Goal: Book appointment/travel/reservation

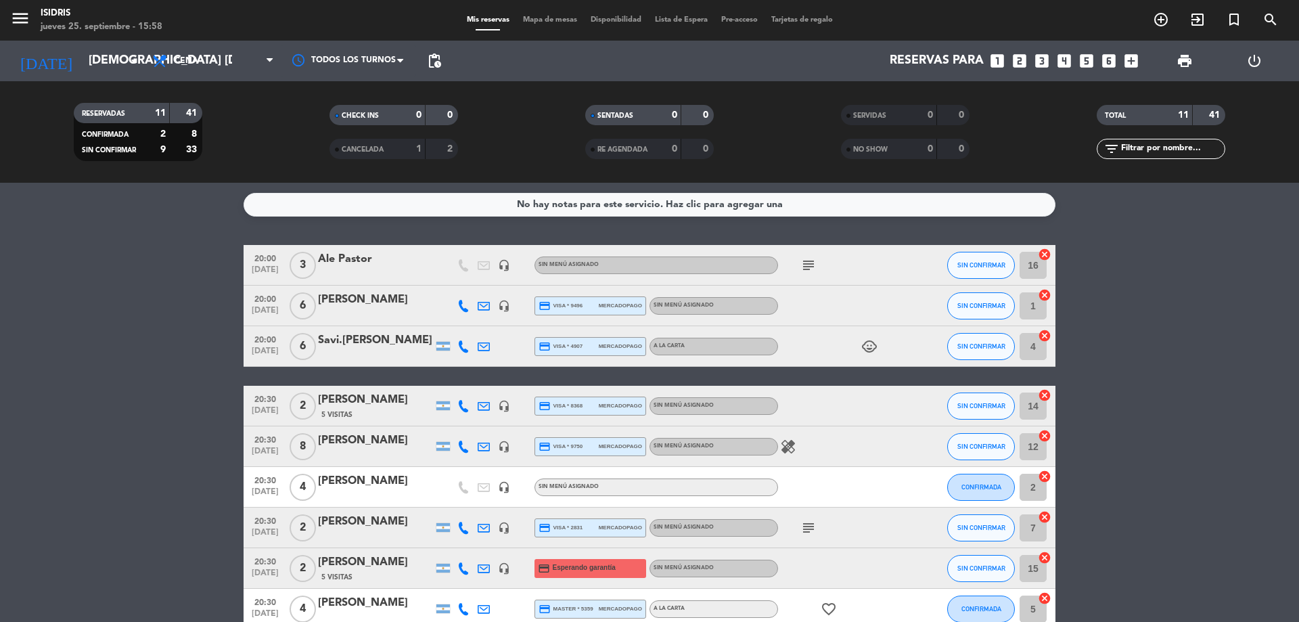
click at [82, 70] on input "[DEMOGRAPHIC_DATA] [DATE]" at bounding box center [160, 60] width 157 height 27
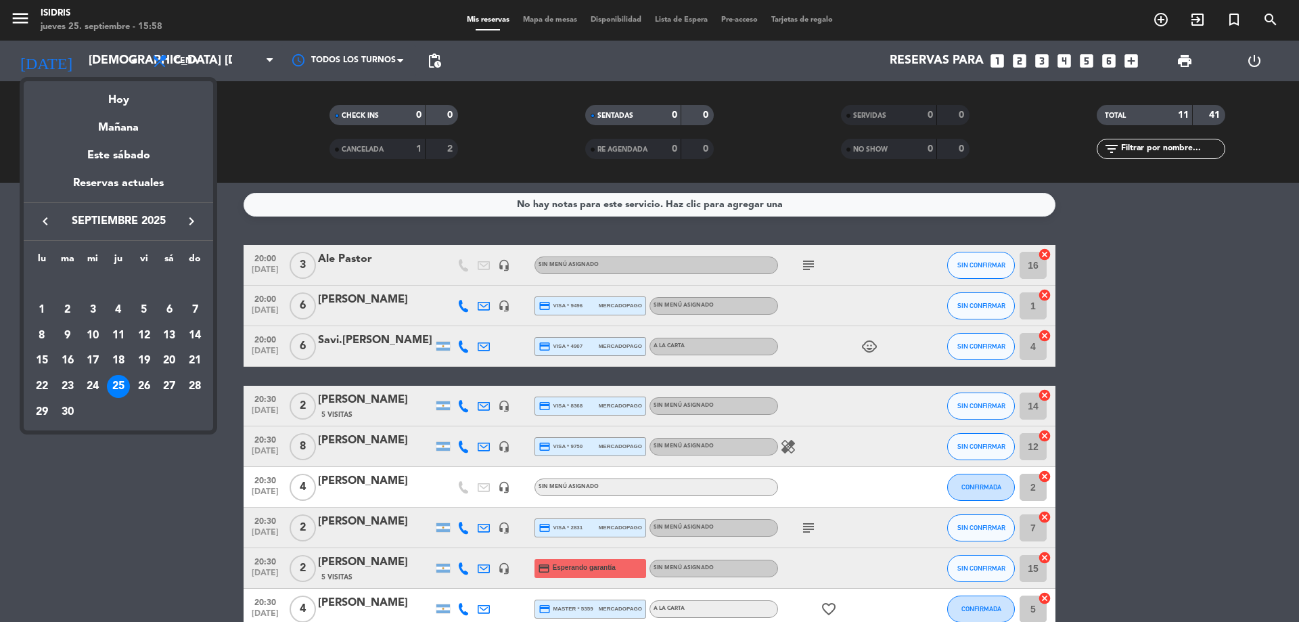
click at [16, 14] on div at bounding box center [649, 311] width 1299 height 622
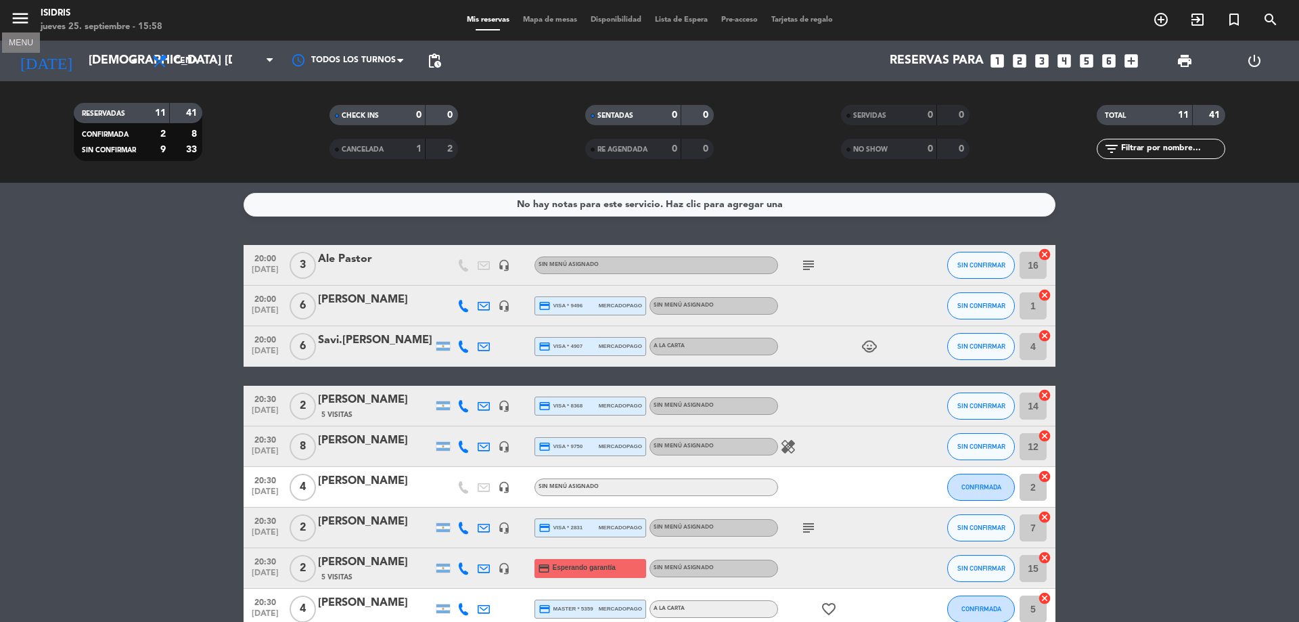
click at [16, 14] on icon "menu" at bounding box center [20, 18] width 20 height 20
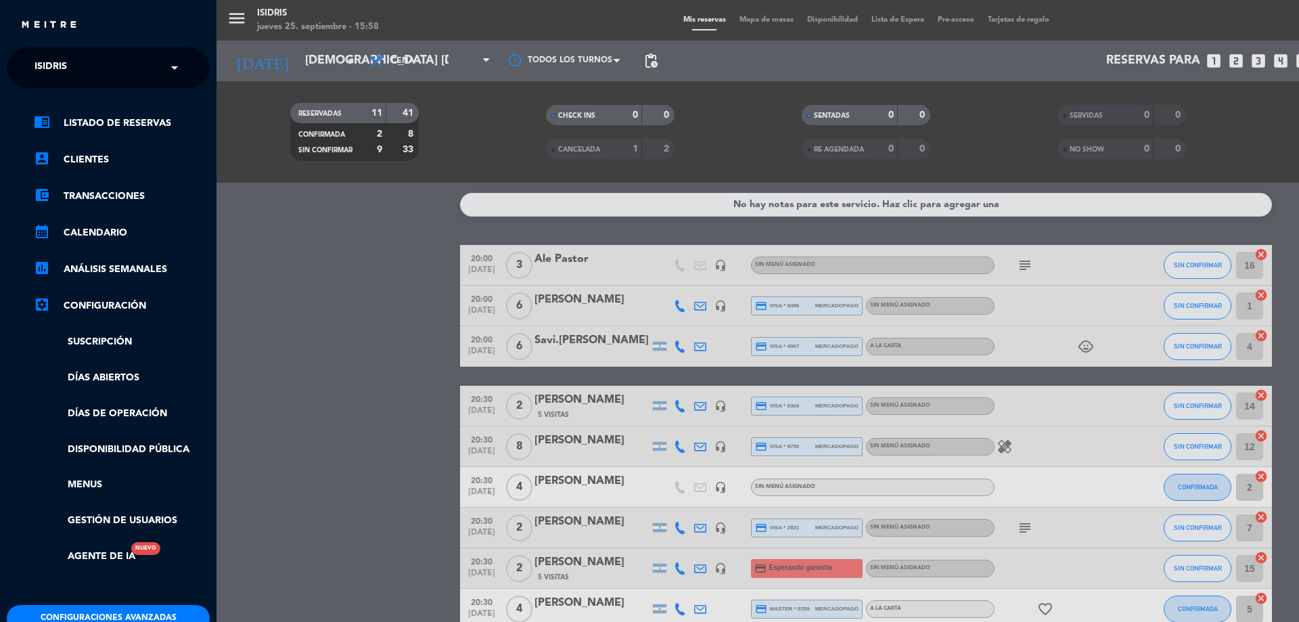
click at [67, 72] on span "isidris" at bounding box center [50, 67] width 32 height 28
click at [77, 117] on span "Lobby Bar - Puesto del Indio" at bounding box center [90, 125] width 152 height 16
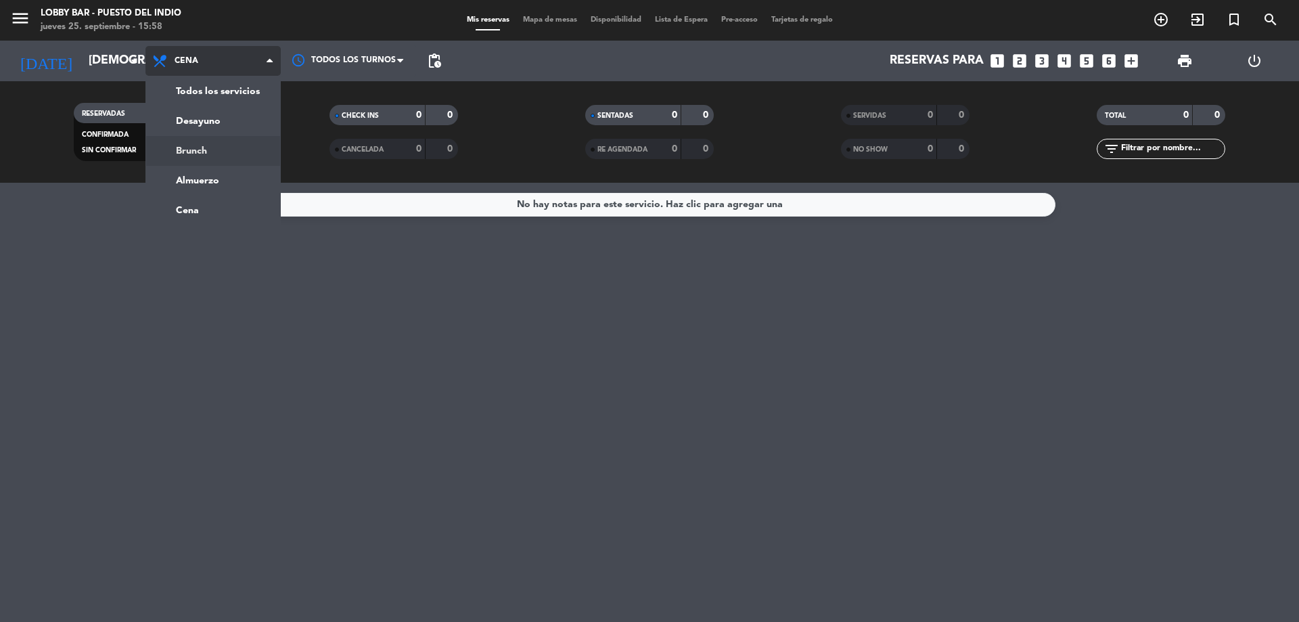
click at [214, 157] on div "menu Lobby Bar - Puesto del Indio jueves 25. septiembre - 15:58 Mis reservas Ma…" at bounding box center [649, 91] width 1299 height 183
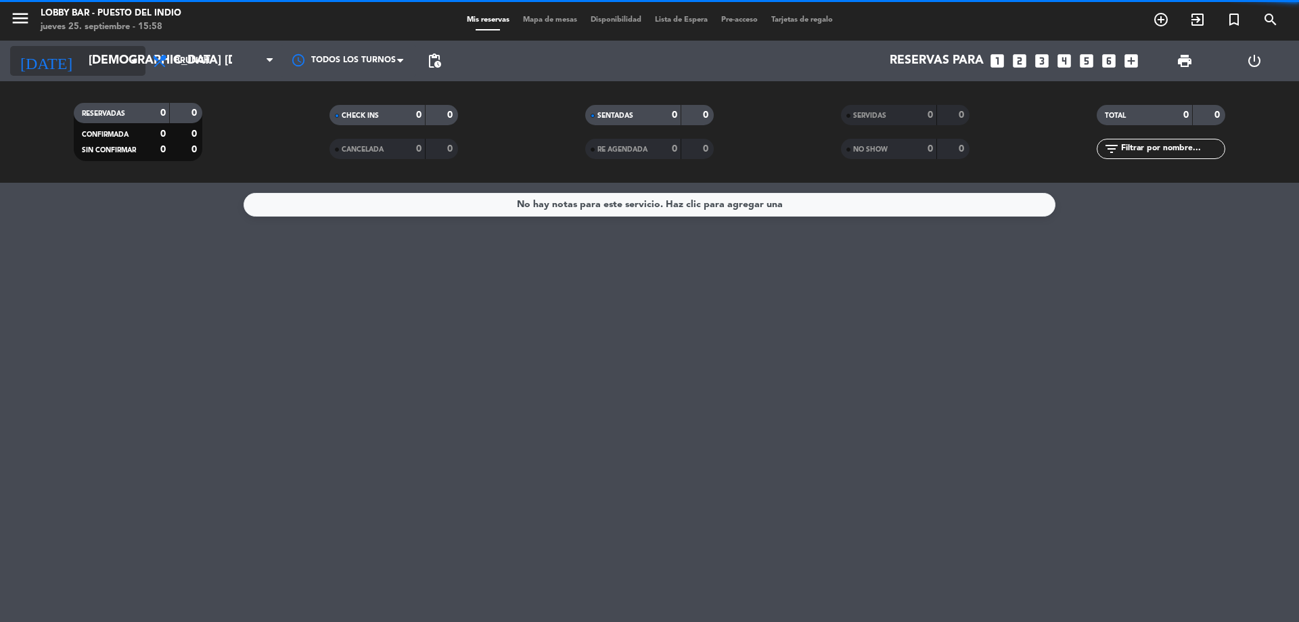
click at [102, 55] on input "[DEMOGRAPHIC_DATA] [DATE]" at bounding box center [160, 60] width 157 height 27
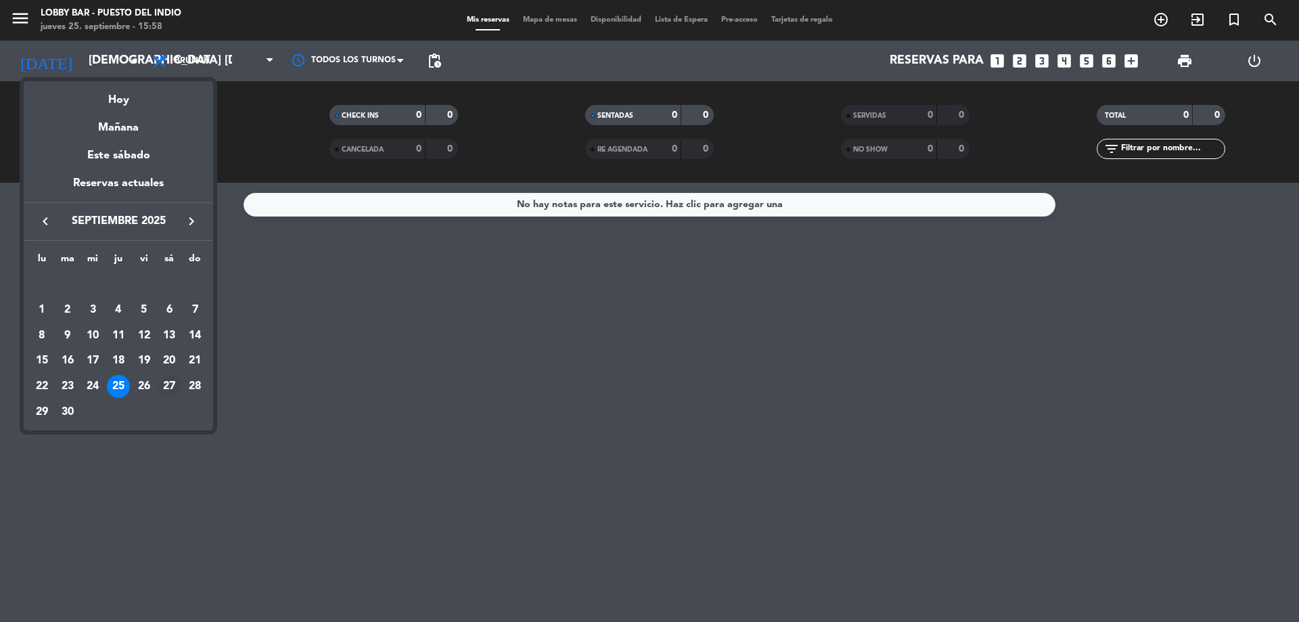
click at [174, 378] on div "27" at bounding box center [169, 386] width 23 height 23
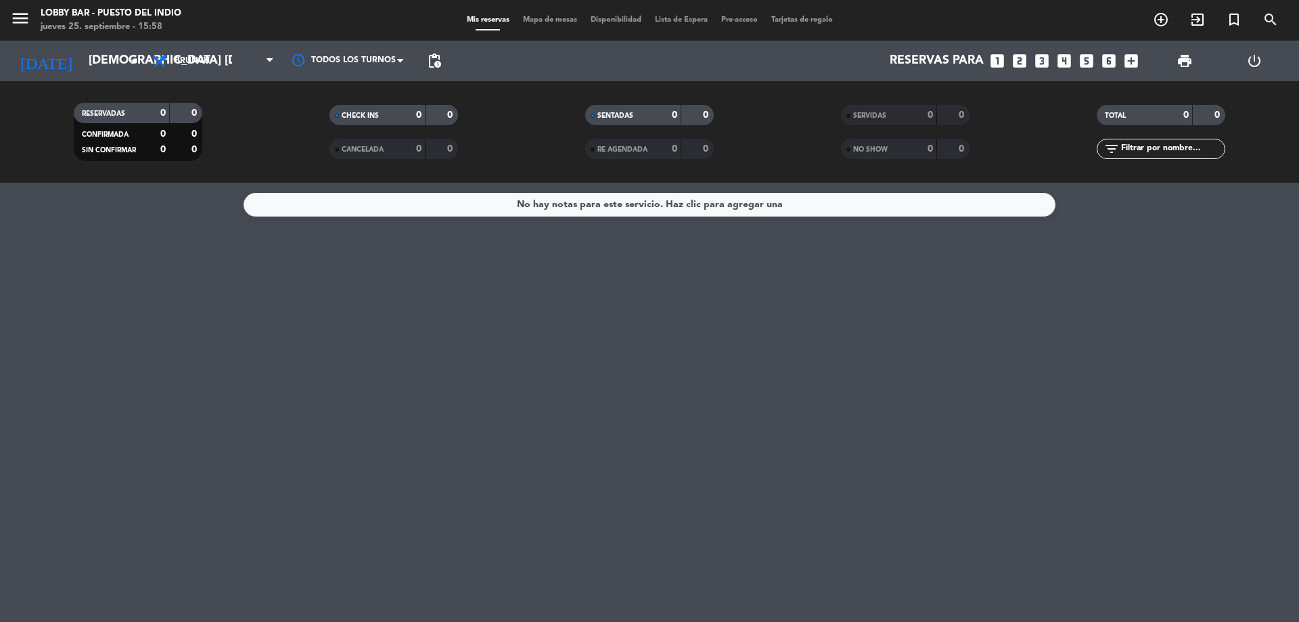
type input "sáb. [DATE]"
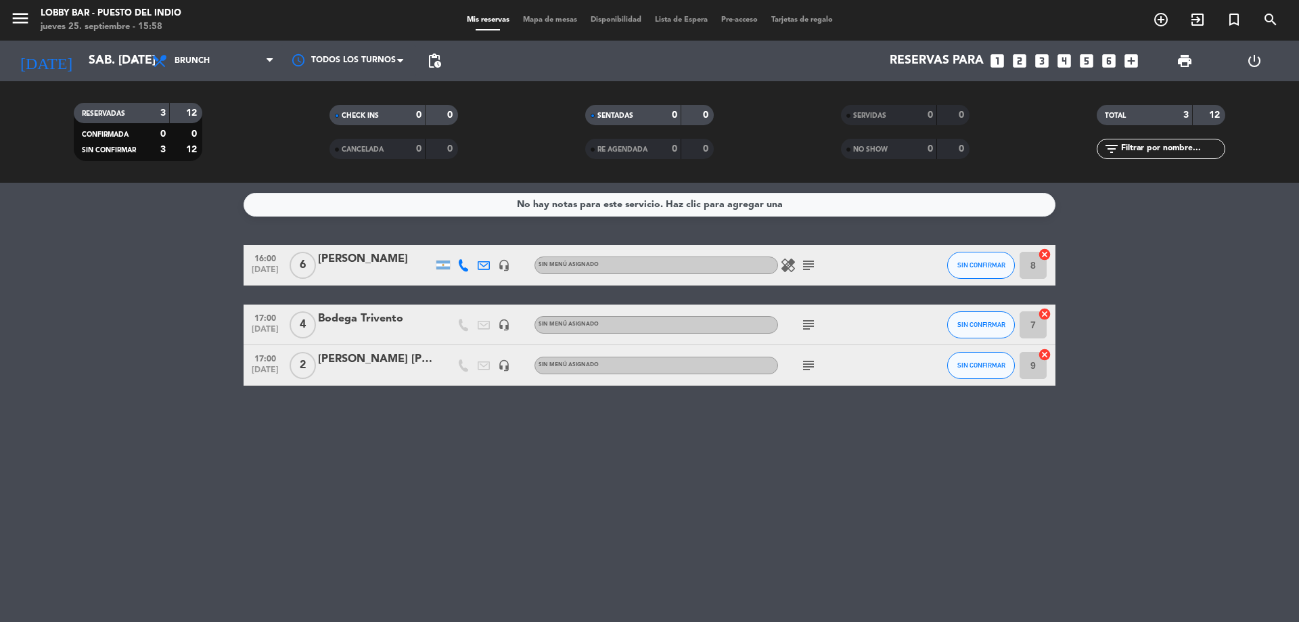
click at [1045, 60] on icon "looks_3" at bounding box center [1042, 61] width 18 height 18
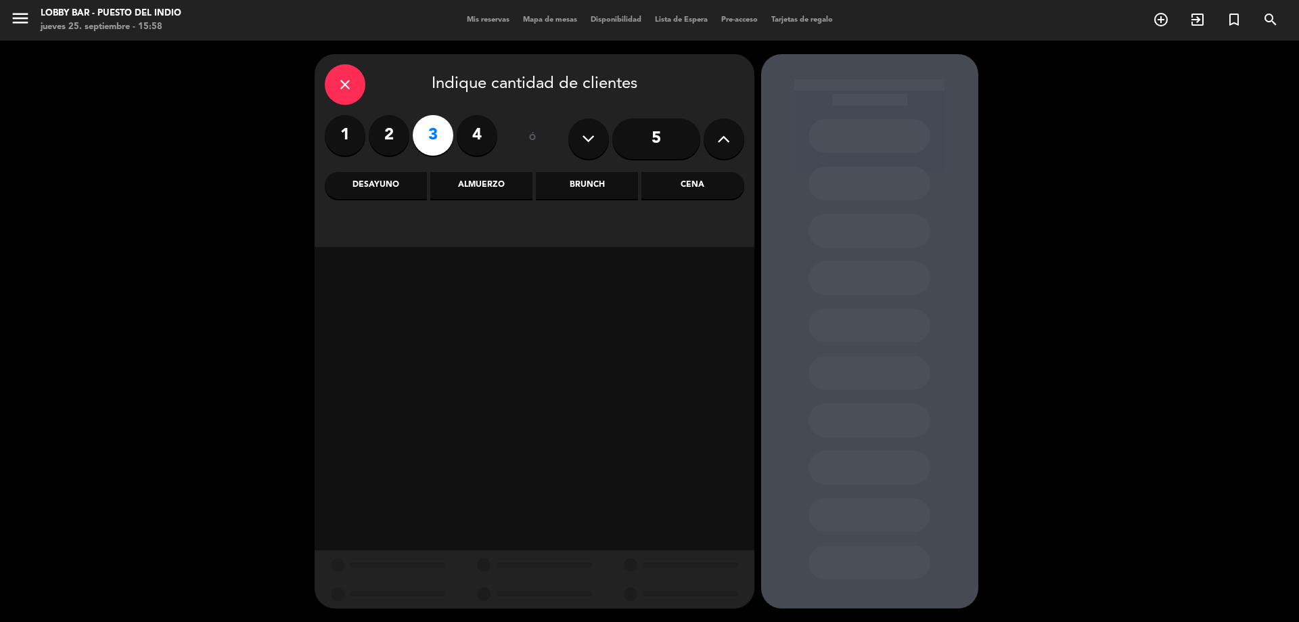
click at [580, 184] on div "Brunch" at bounding box center [587, 185] width 102 height 27
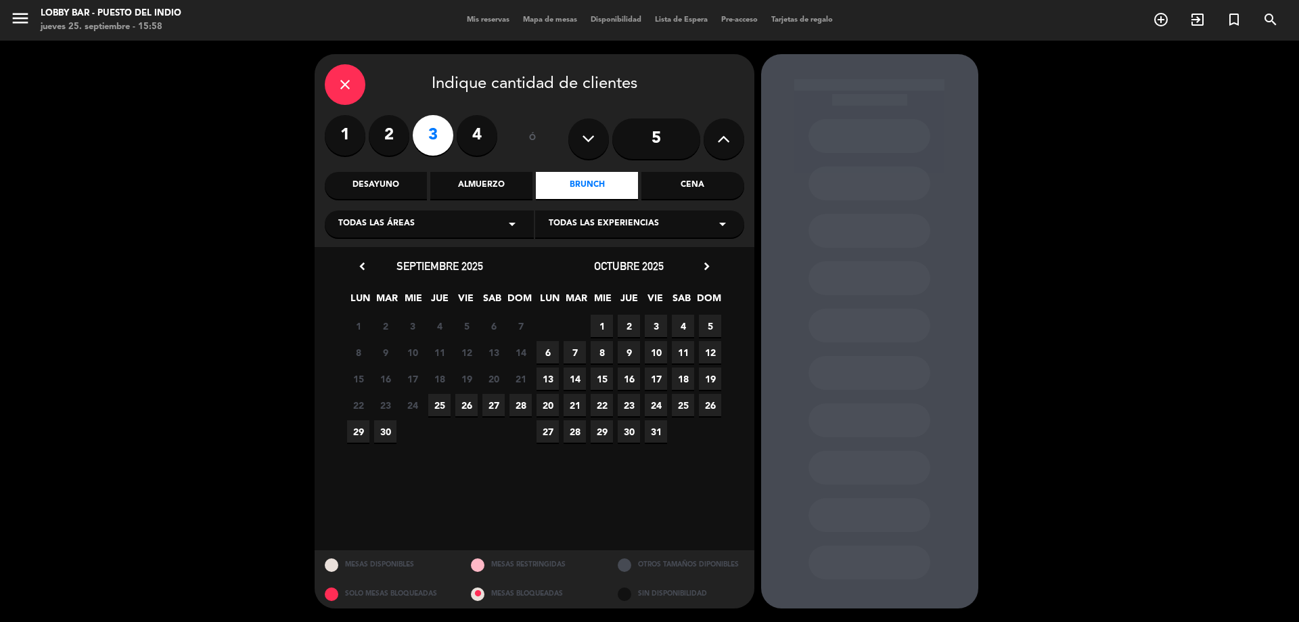
click at [498, 402] on span "27" at bounding box center [493, 405] width 22 height 22
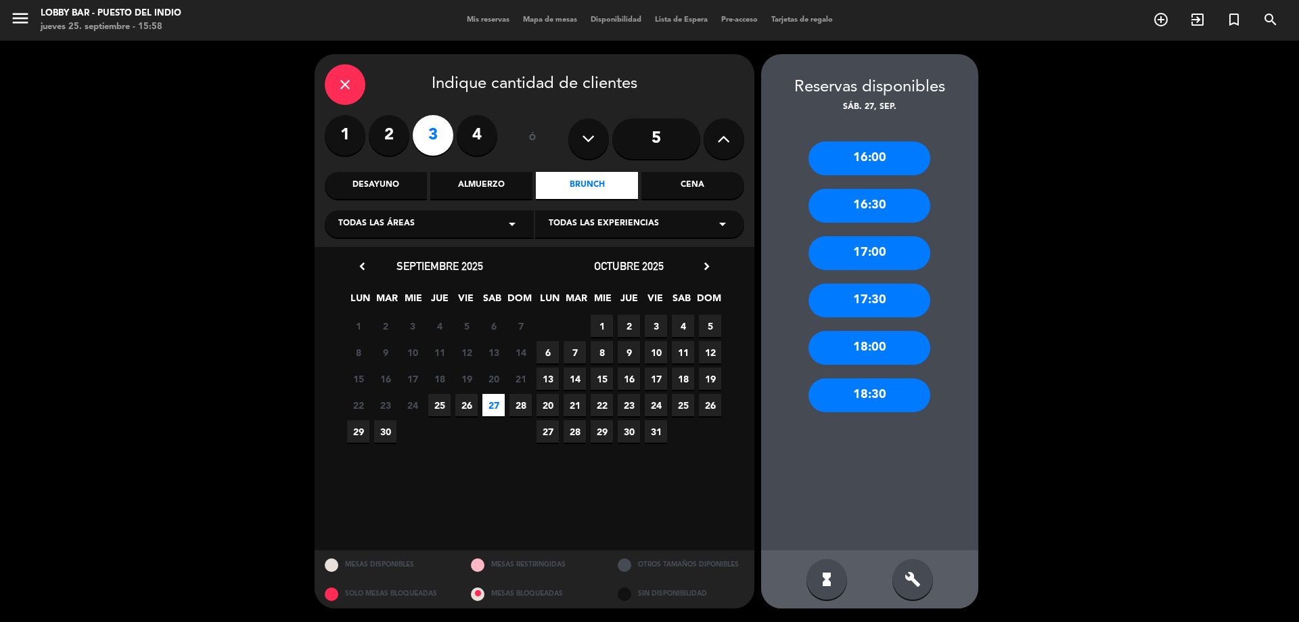
click at [847, 196] on div "16:30" at bounding box center [869, 206] width 122 height 34
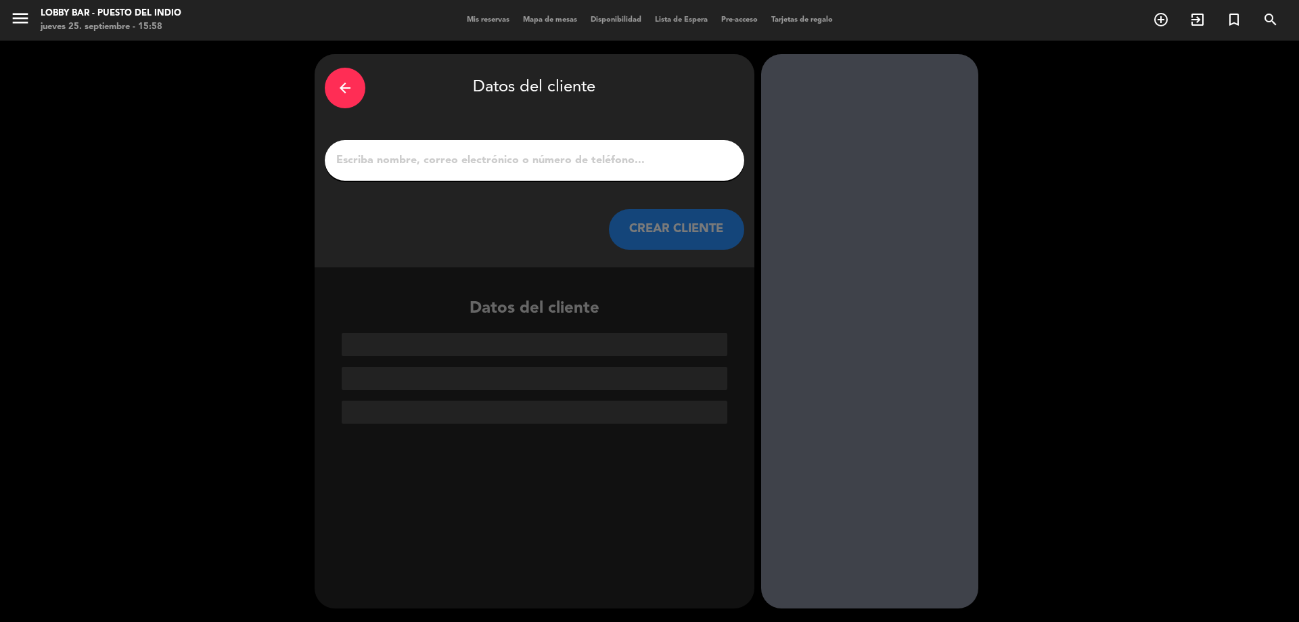
click at [335, 95] on div "arrow_back" at bounding box center [345, 88] width 41 height 41
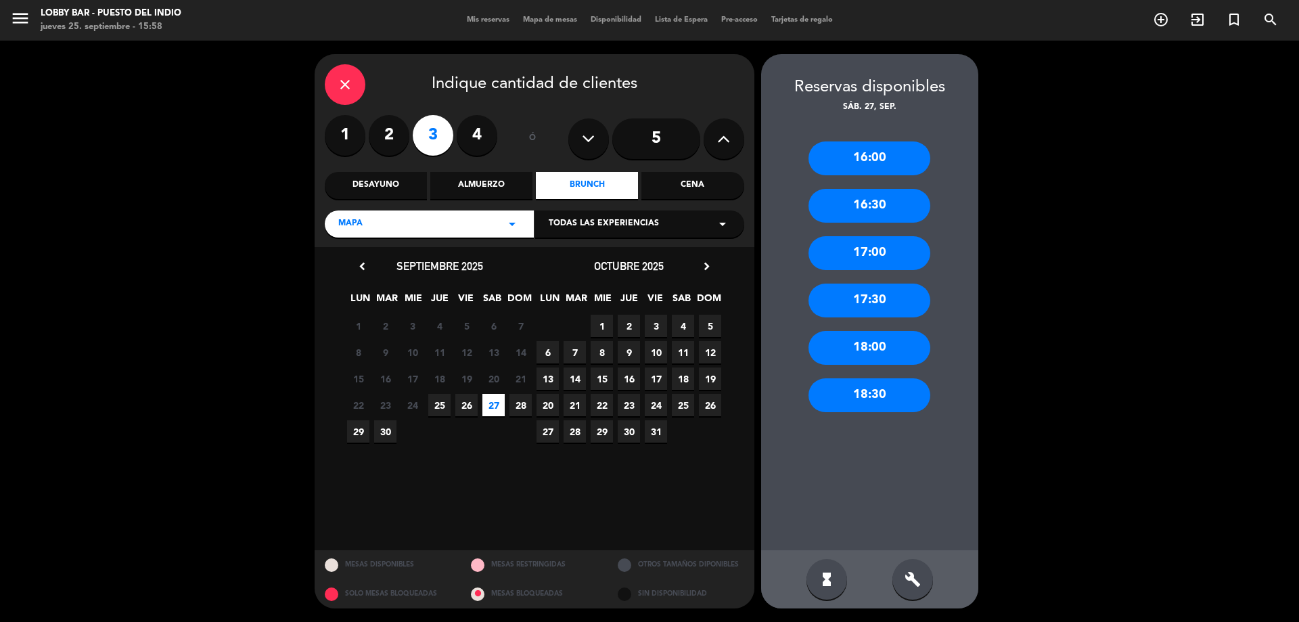
click at [887, 160] on div "16:00" at bounding box center [869, 158] width 122 height 34
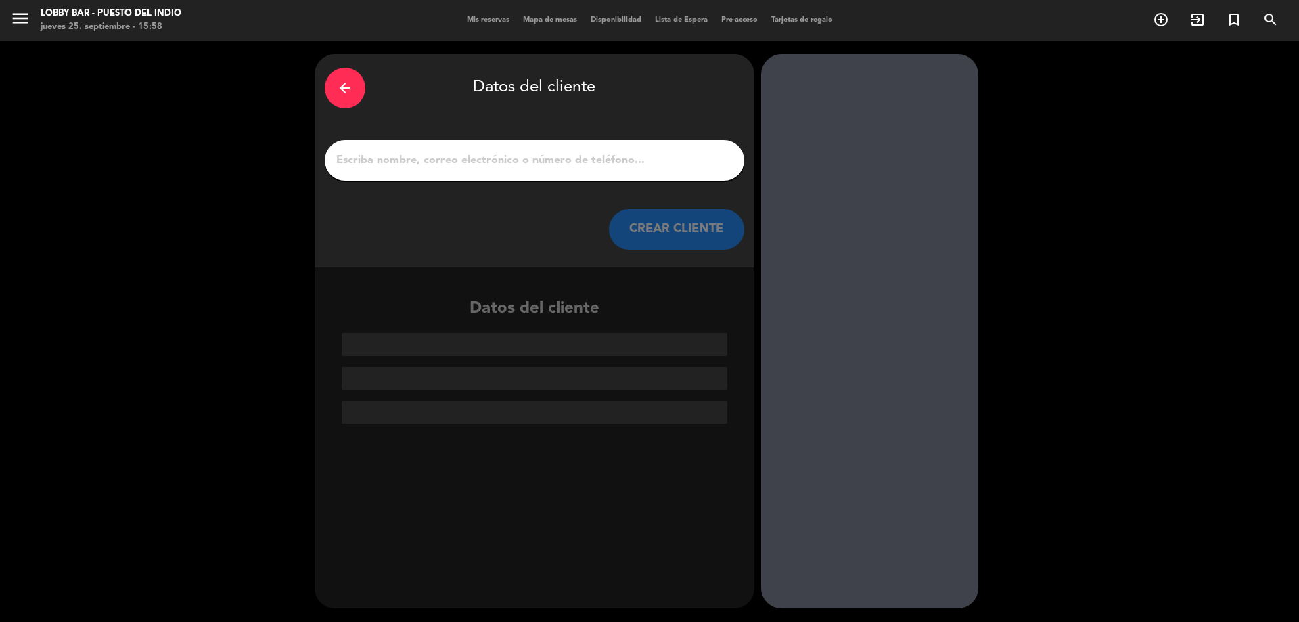
paste input "[PERSON_NAME]"
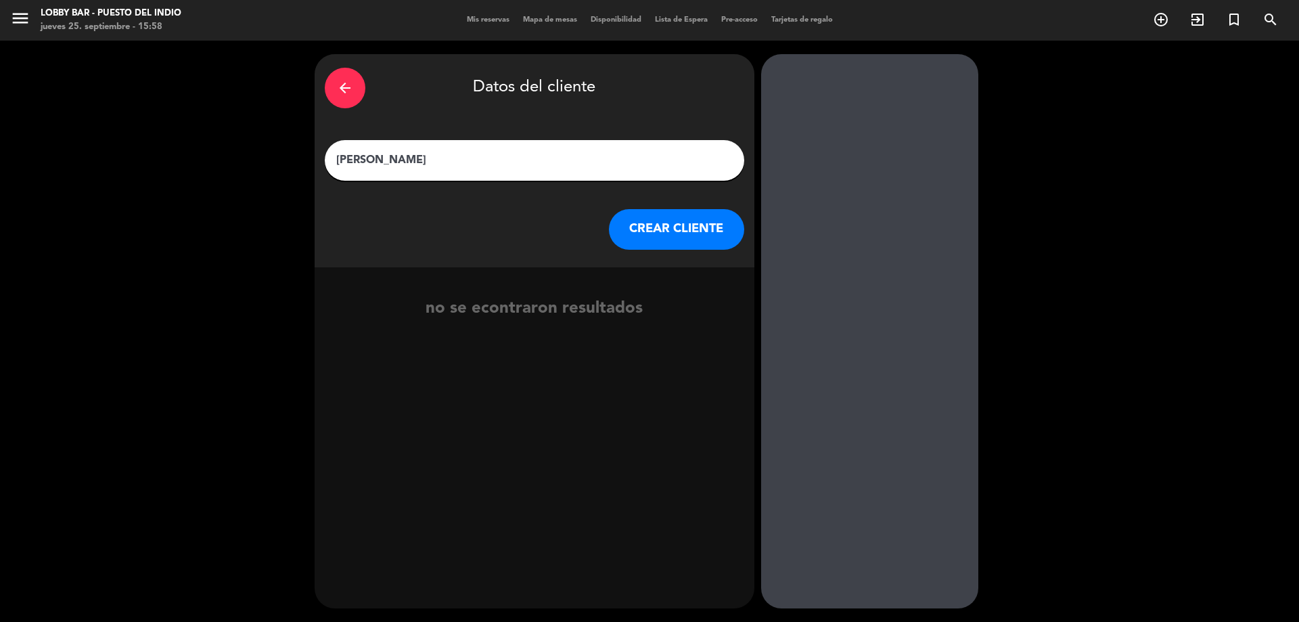
type input "[PERSON_NAME]"
click at [672, 236] on button "CREAR CLIENTE" at bounding box center [676, 229] width 135 height 41
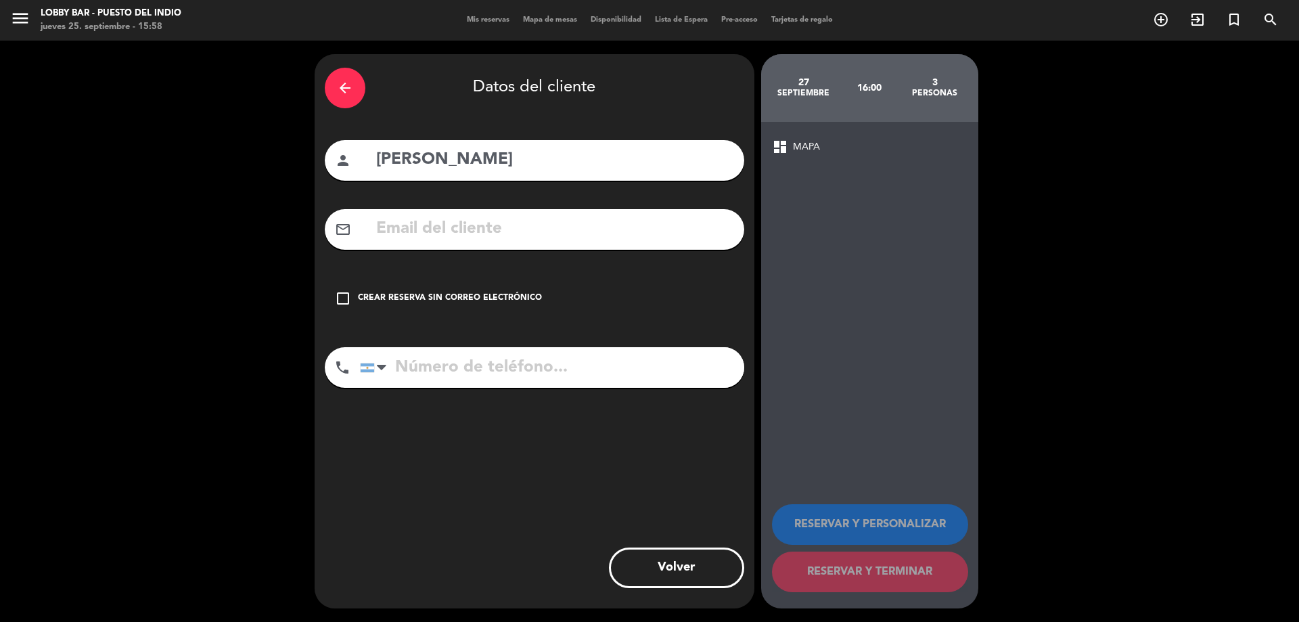
click at [400, 237] on input "text" at bounding box center [554, 229] width 359 height 28
paste input "[EMAIL_ADDRESS][DOMAIN_NAME]"
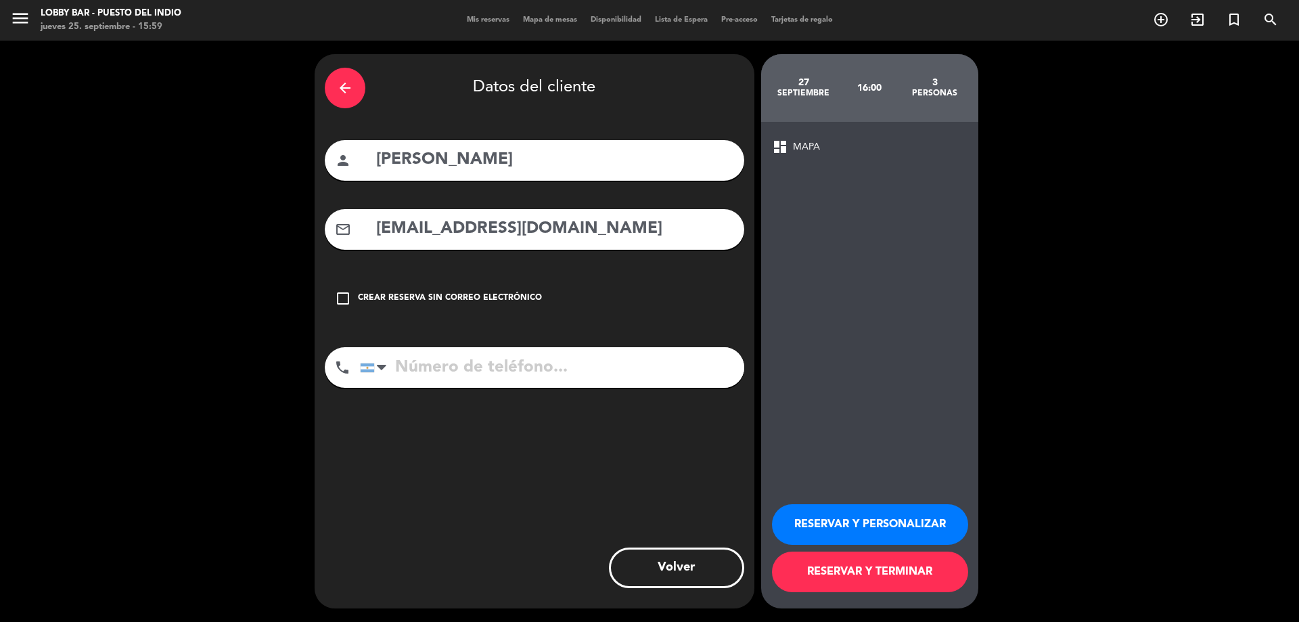
type input "[EMAIL_ADDRESS][DOMAIN_NAME]"
paste input "[PHONE_NUMBER]"
type input "[PHONE_NUMBER]"
click at [869, 530] on button "RESERVAR Y PERSONALIZAR" at bounding box center [870, 524] width 196 height 41
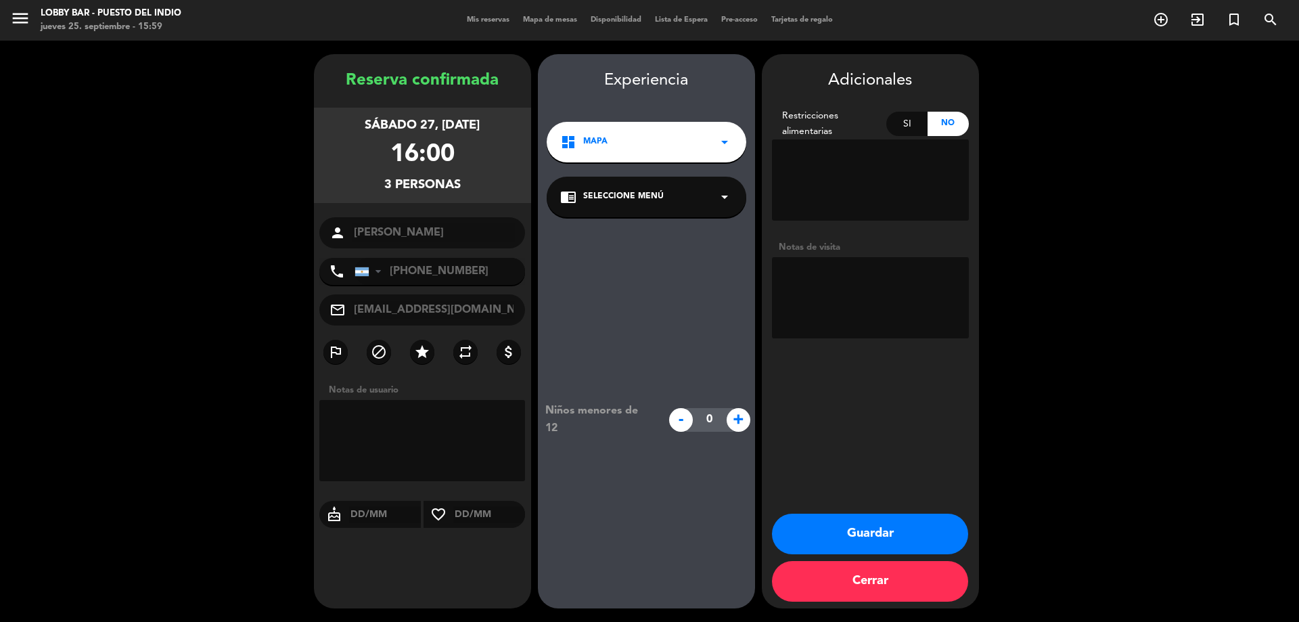
click at [904, 530] on button "Guardar" at bounding box center [870, 533] width 196 height 41
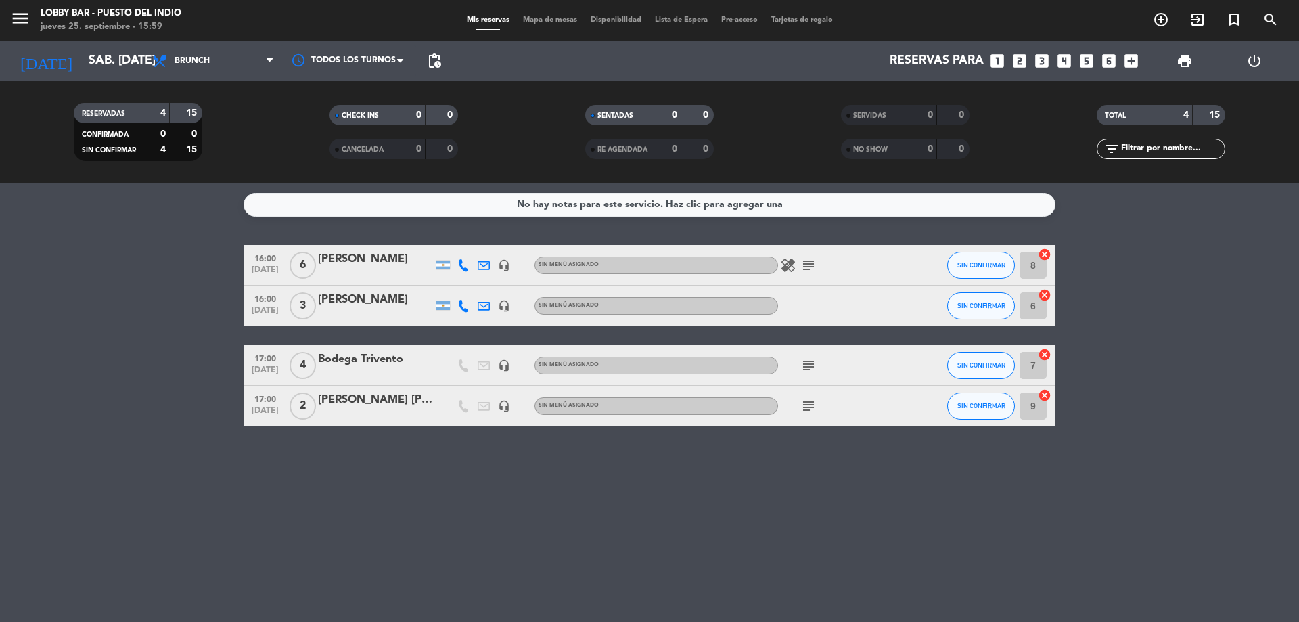
click at [371, 311] on div at bounding box center [375, 314] width 115 height 11
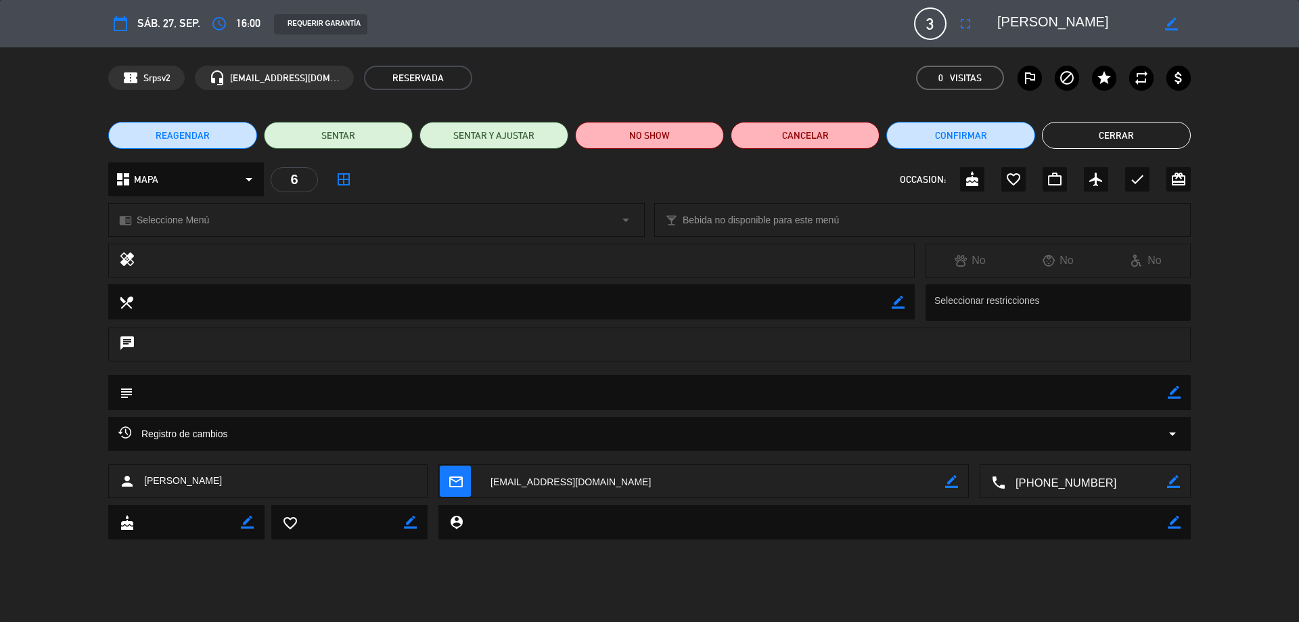
click at [297, 27] on div "REQUERIR GARANTÍA" at bounding box center [320, 24] width 93 height 20
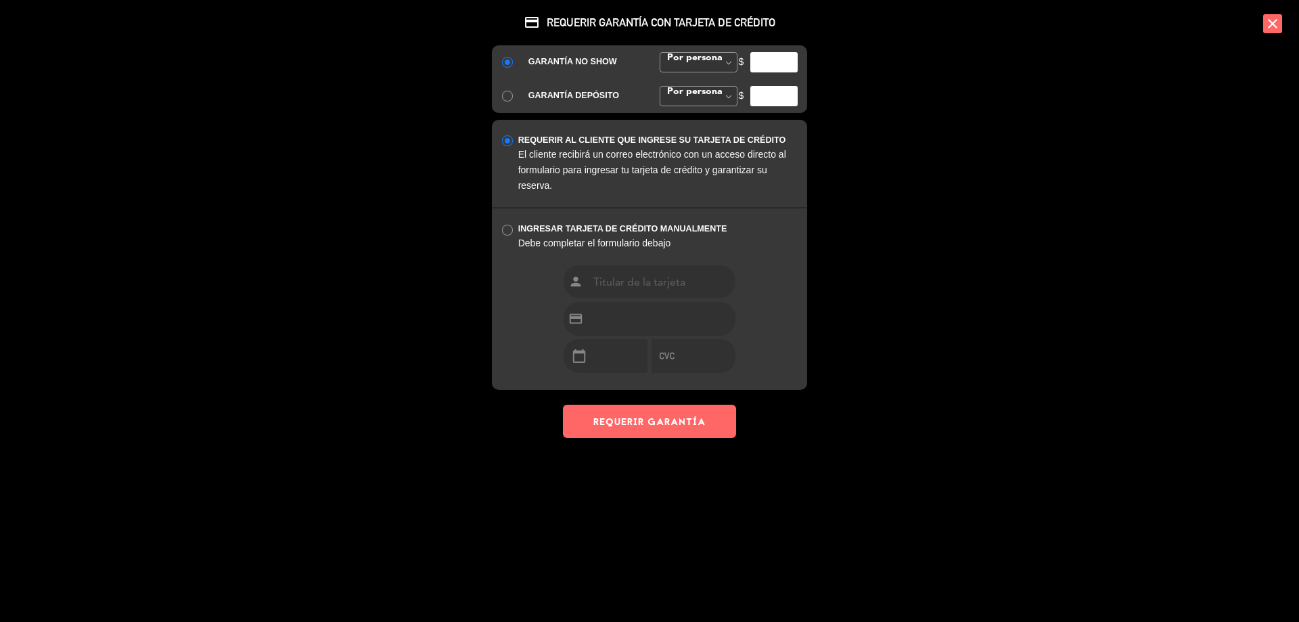
click at [764, 63] on input "number" at bounding box center [773, 62] width 47 height 20
type input "5000"
click at [677, 428] on button "REQUERIR GARANTÍA" at bounding box center [649, 420] width 173 height 33
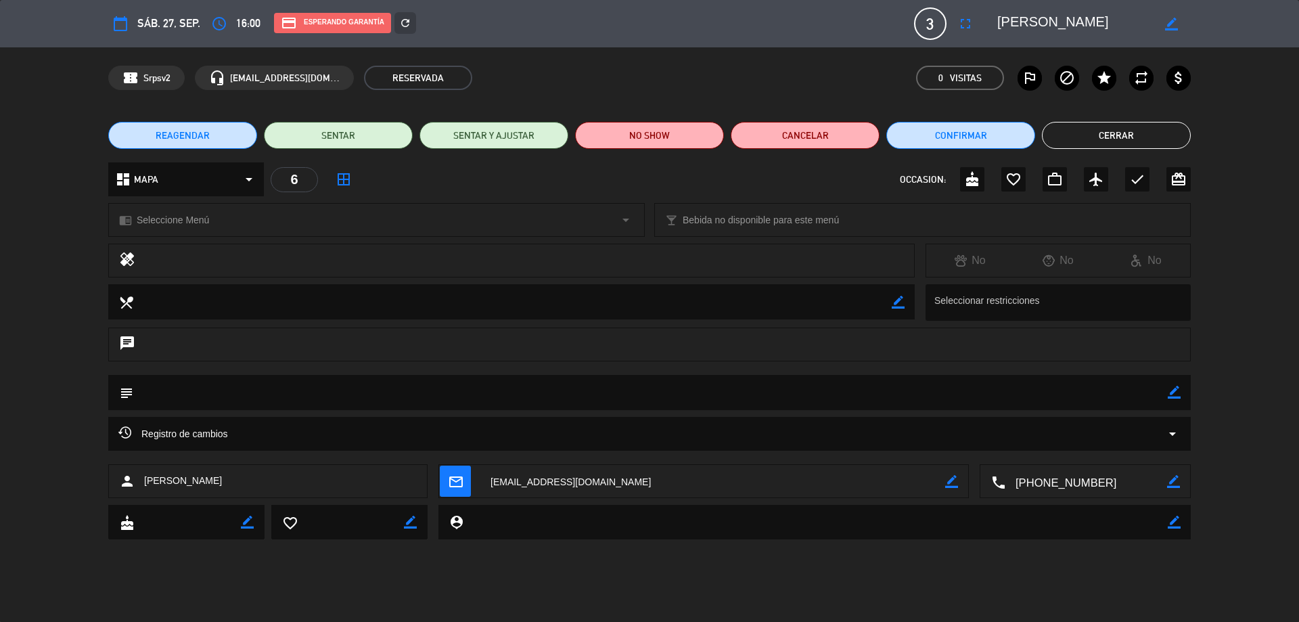
click at [1140, 124] on button "Cerrar" at bounding box center [1116, 135] width 149 height 27
